Goal: Task Accomplishment & Management: Complete application form

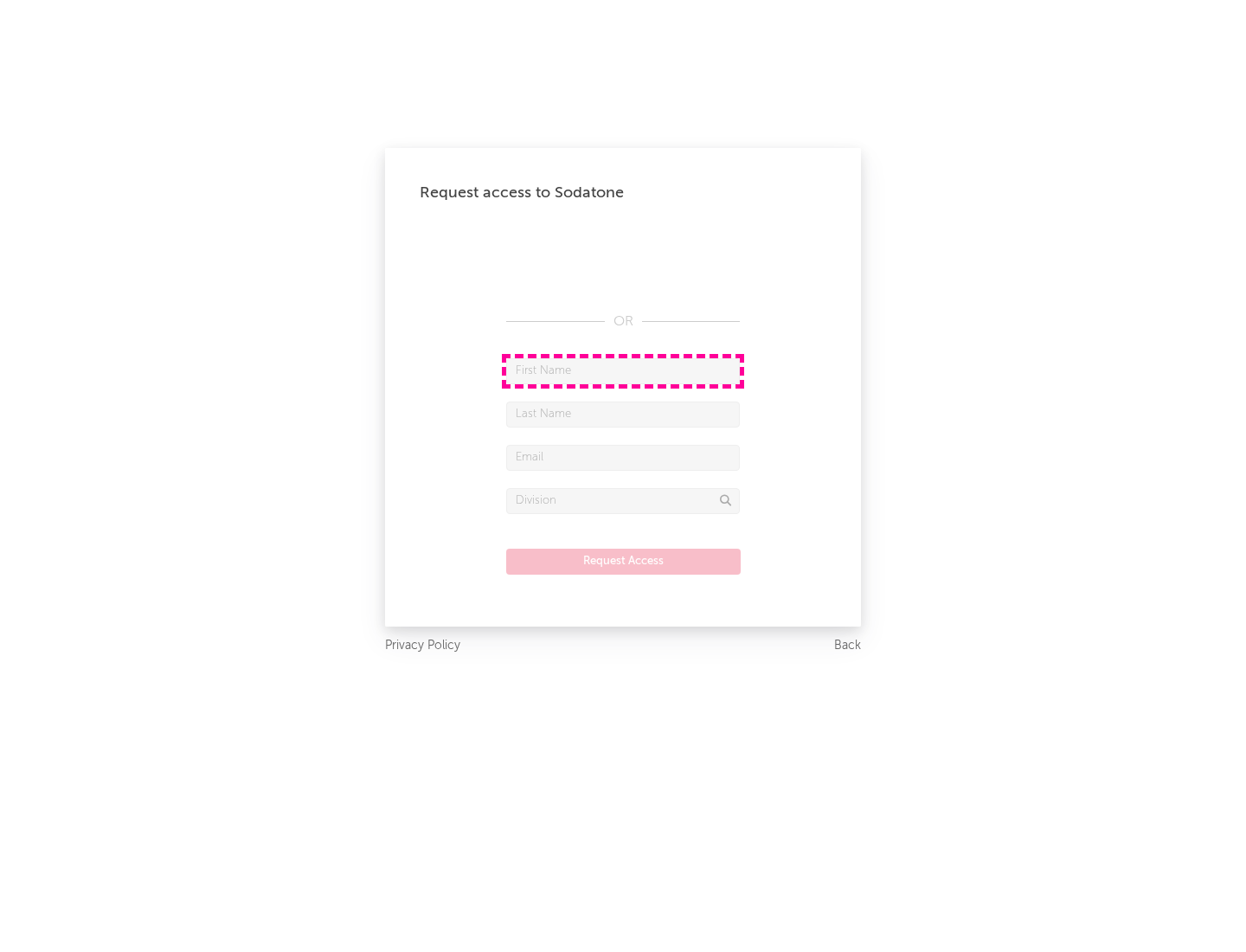
click at [623, 370] on input "text" at bounding box center [623, 370] width 233 height 26
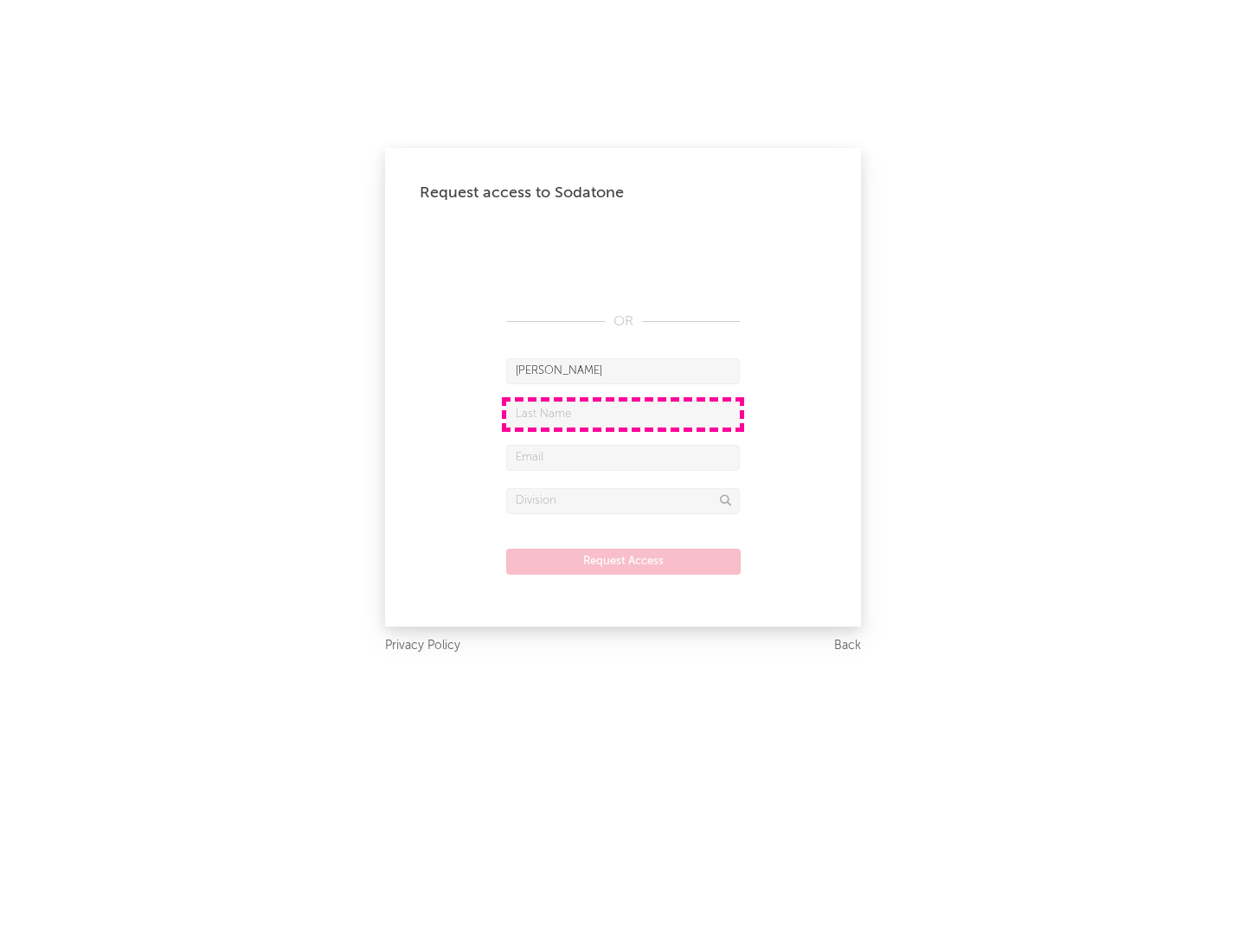
type input "[PERSON_NAME]"
click at [623, 413] on input "text" at bounding box center [623, 414] width 233 height 26
type input "[PERSON_NAME]"
click at [623, 457] on input "text" at bounding box center [623, 457] width 233 height 26
type input "[EMAIL_ADDRESS][DOMAIN_NAME]"
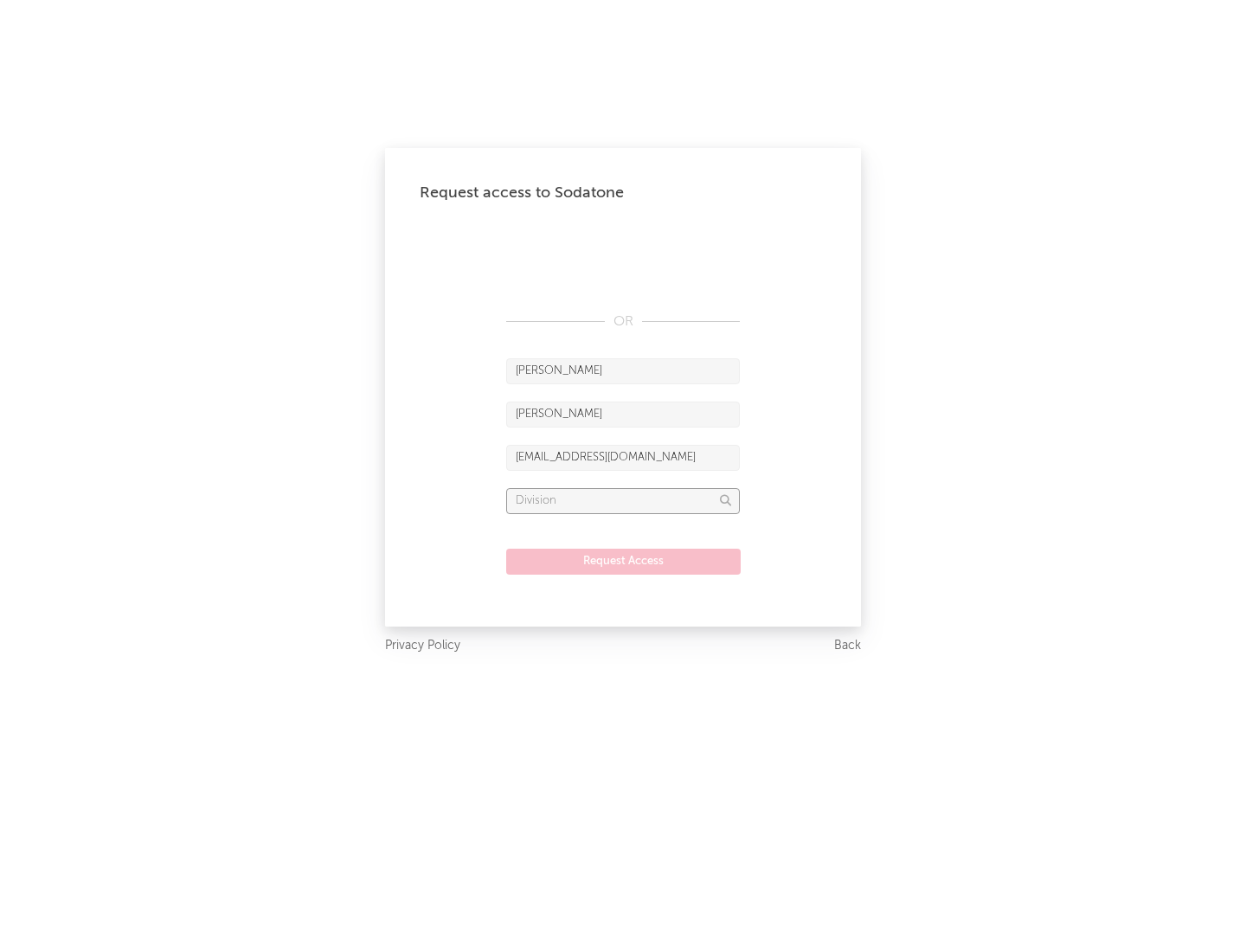
click at [623, 500] on input "text" at bounding box center [623, 500] width 233 height 26
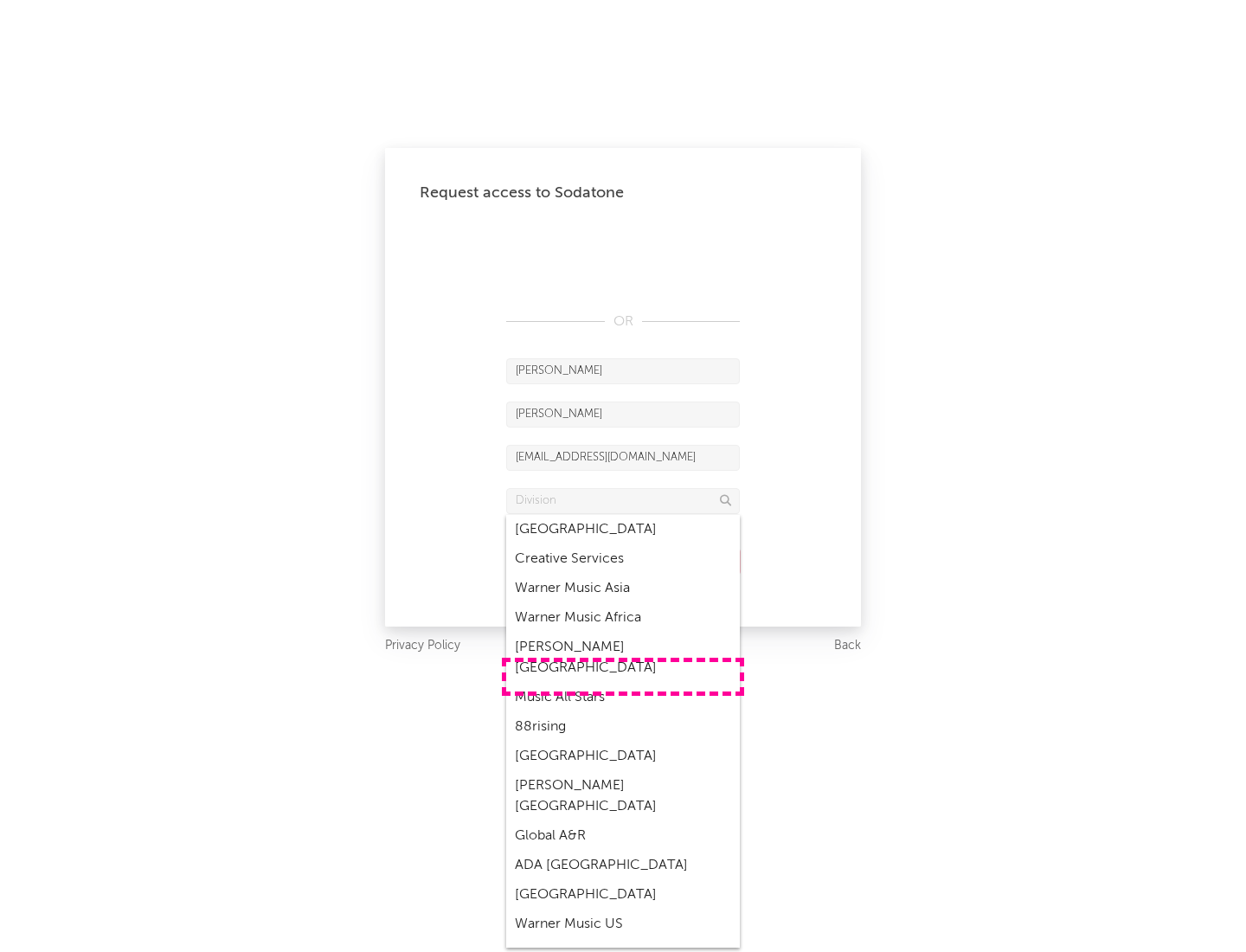
click at [623, 683] on div "Music All Stars" at bounding box center [623, 697] width 233 height 29
type input "Music All Stars"
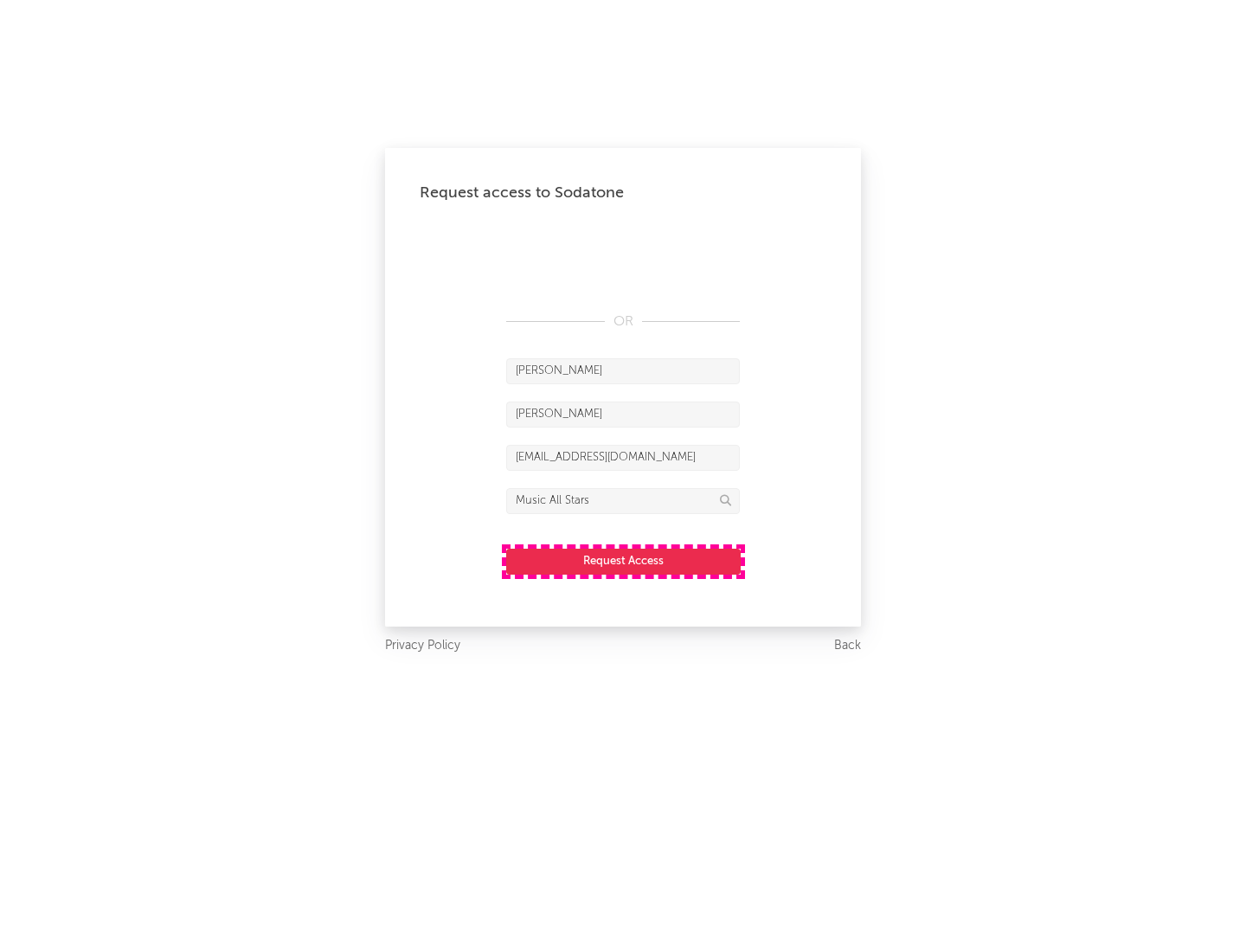
click at [623, 561] on button "Request Access" at bounding box center [623, 561] width 234 height 26
